Goal: Check status: Check status

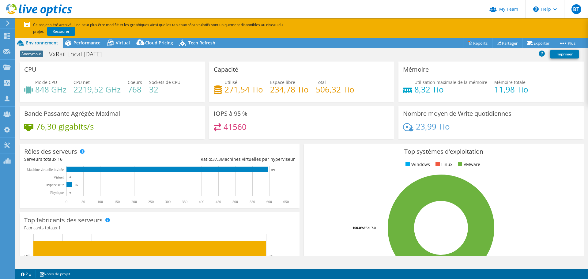
select select "EUFrankfurt"
select select "EUR"
select select "EUFrankfurt"
select select "EUR"
